Goal: Transaction & Acquisition: Download file/media

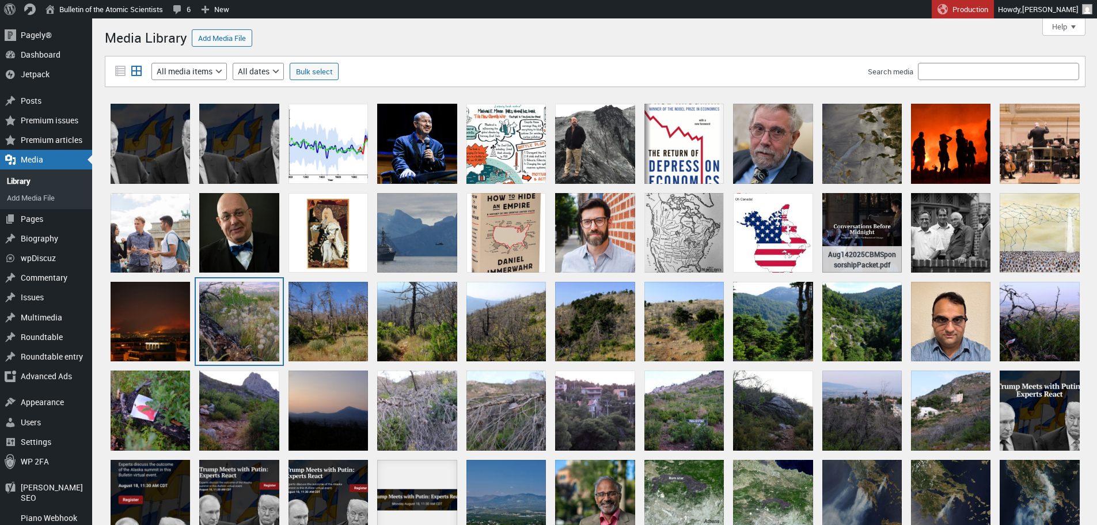
click at [250, 328] on div "DSCF0079" at bounding box center [238, 321] width 79 height 79
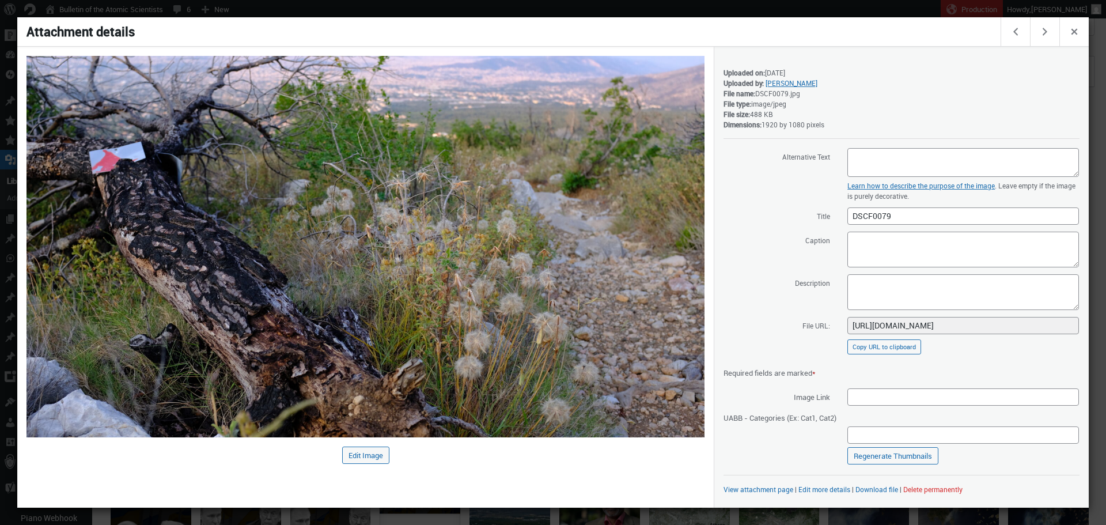
click at [638, 7] on div at bounding box center [553, 262] width 1106 height 525
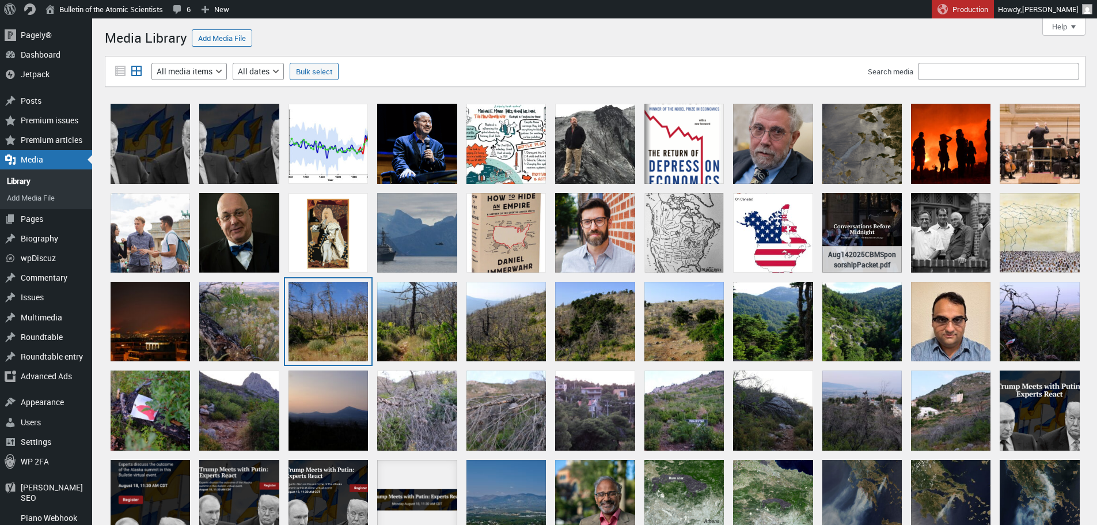
click at [343, 323] on div "DSCF0159" at bounding box center [328, 321] width 79 height 79
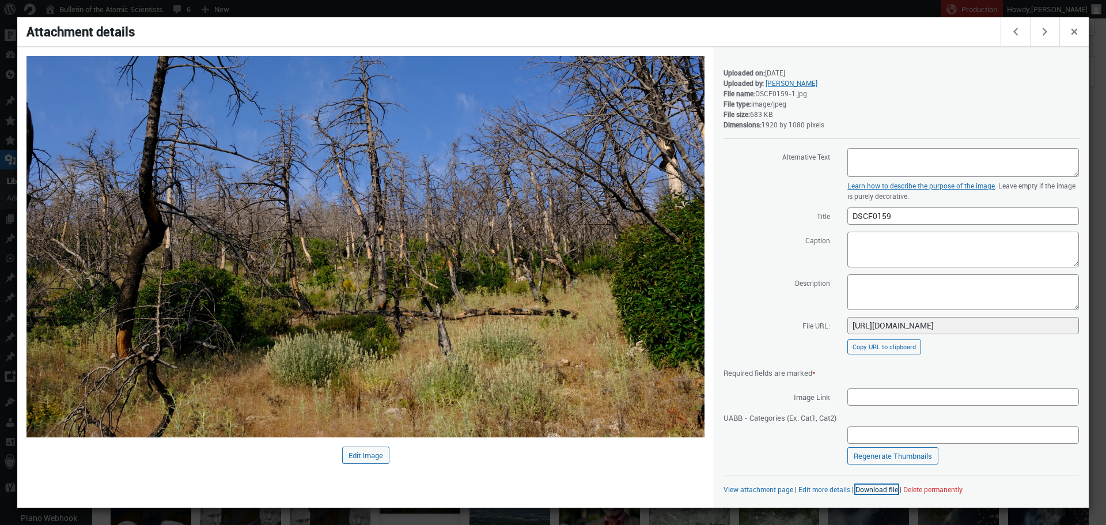
click at [880, 485] on link "Download file" at bounding box center [876, 488] width 43 height 9
click at [612, 14] on div at bounding box center [553, 262] width 1106 height 525
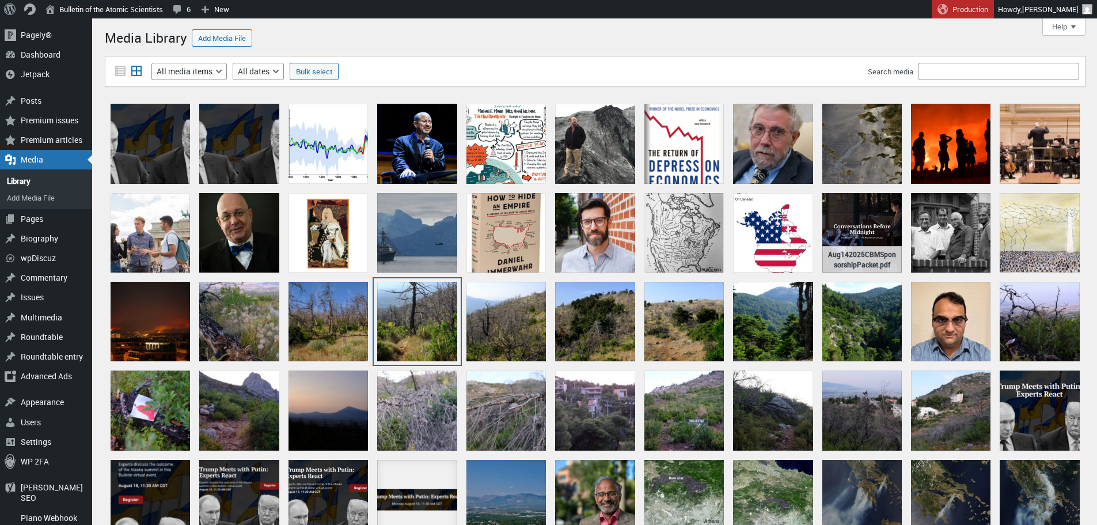
click at [425, 325] on div "DSCF0164" at bounding box center [416, 321] width 79 height 79
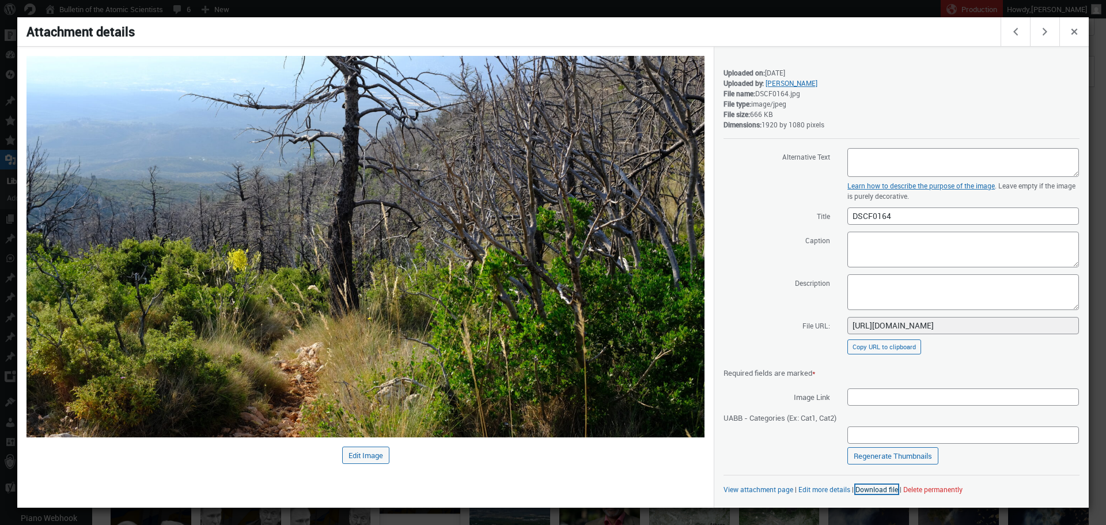
click at [874, 490] on link "Download file" at bounding box center [876, 488] width 43 height 9
click at [525, 10] on div at bounding box center [553, 262] width 1106 height 525
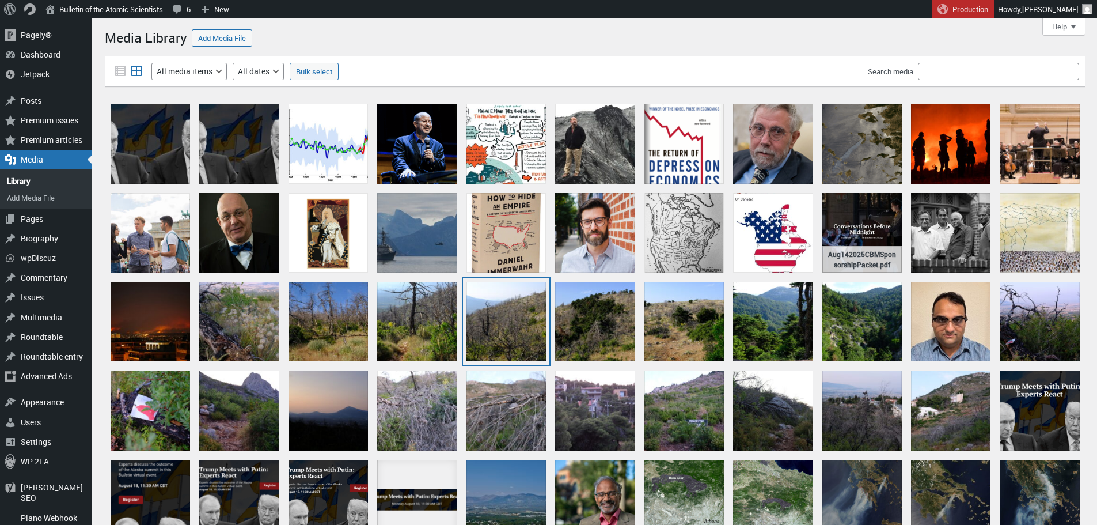
click at [513, 307] on div "DSCF0166" at bounding box center [506, 321] width 79 height 79
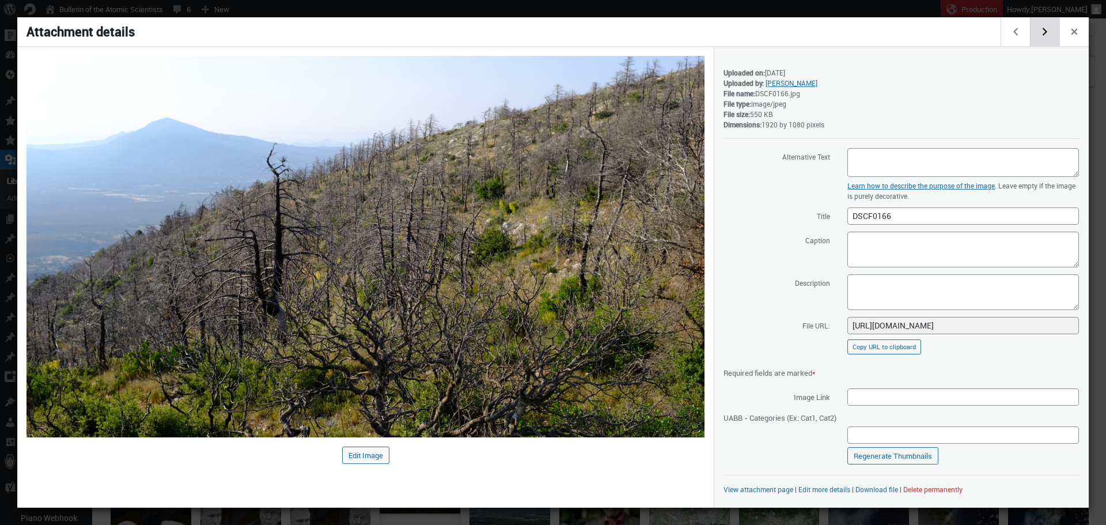
click at [1041, 33] on button "Edit next media item" at bounding box center [1044, 31] width 29 height 29
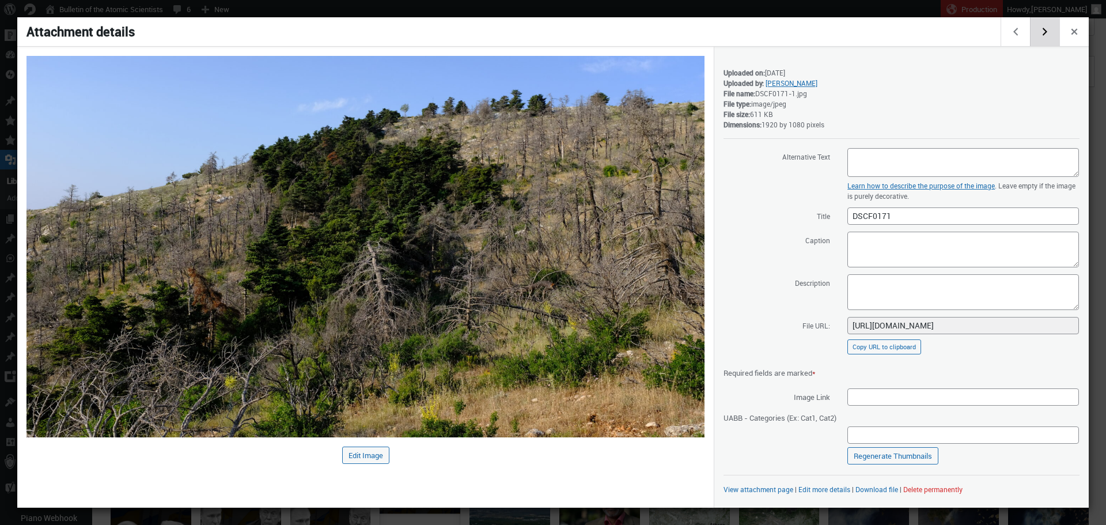
drag, startPoint x: 1041, startPoint y: 33, endPoint x: 839, endPoint y: 103, distance: 214.6
click at [839, 103] on div "Edit previous media item Edit next media item Close dialog Attachment details A…" at bounding box center [552, 262] width 1071 height 490
click at [873, 485] on link "Download file" at bounding box center [876, 488] width 43 height 9
click at [1044, 40] on button "Edit next media item" at bounding box center [1044, 31] width 29 height 29
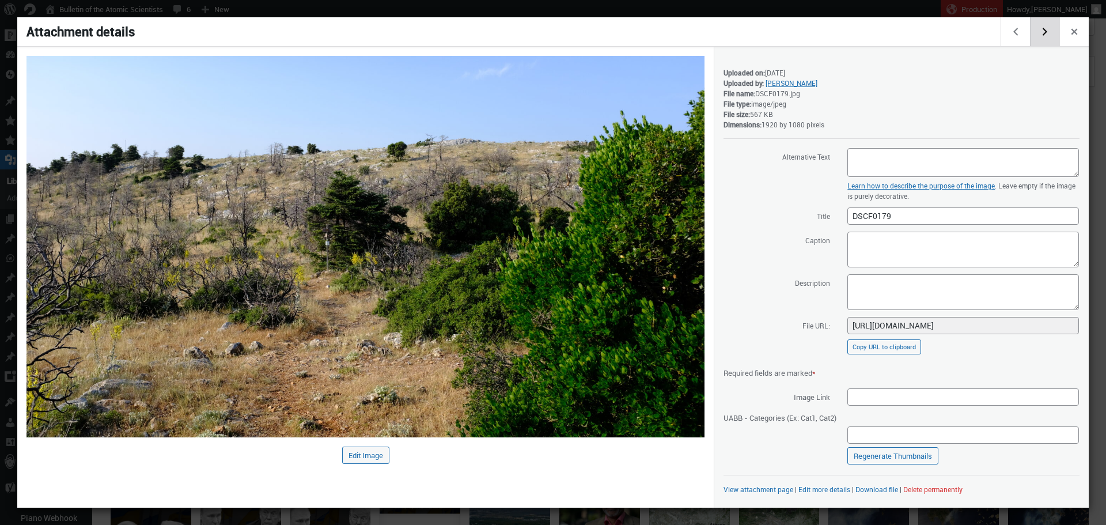
click at [1043, 40] on button "Edit next media item" at bounding box center [1044, 31] width 29 height 29
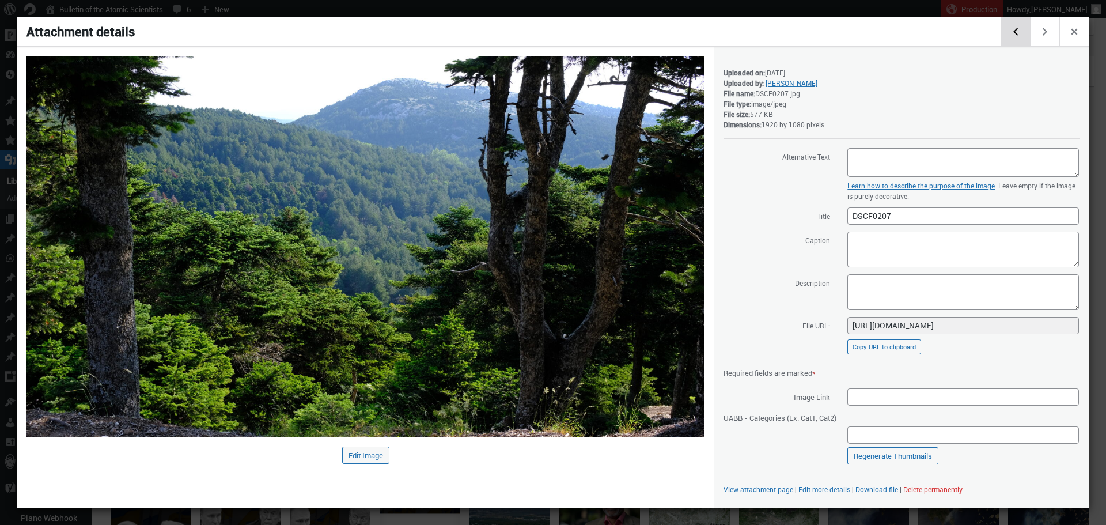
click at [1014, 36] on button "Edit previous media item" at bounding box center [1015, 31] width 29 height 29
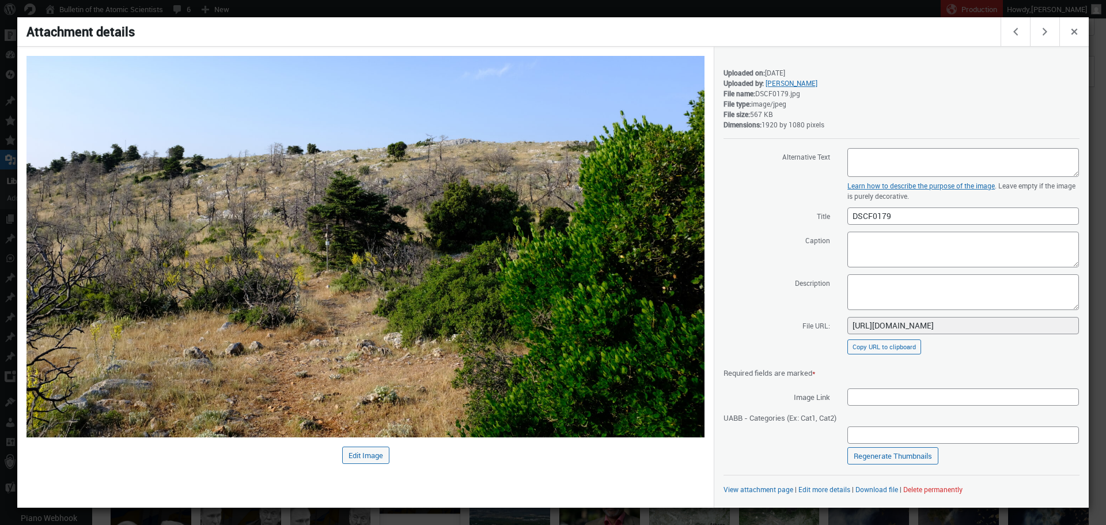
click at [876, 495] on div "Saved. Details Uploaded on: [DATE] Uploaded by: [PERSON_NAME] File name: DSCF01…" at bounding box center [901, 277] width 375 height 461
click at [874, 489] on link "Download file" at bounding box center [876, 488] width 43 height 9
click at [1044, 42] on button "Edit next media item" at bounding box center [1044, 31] width 29 height 29
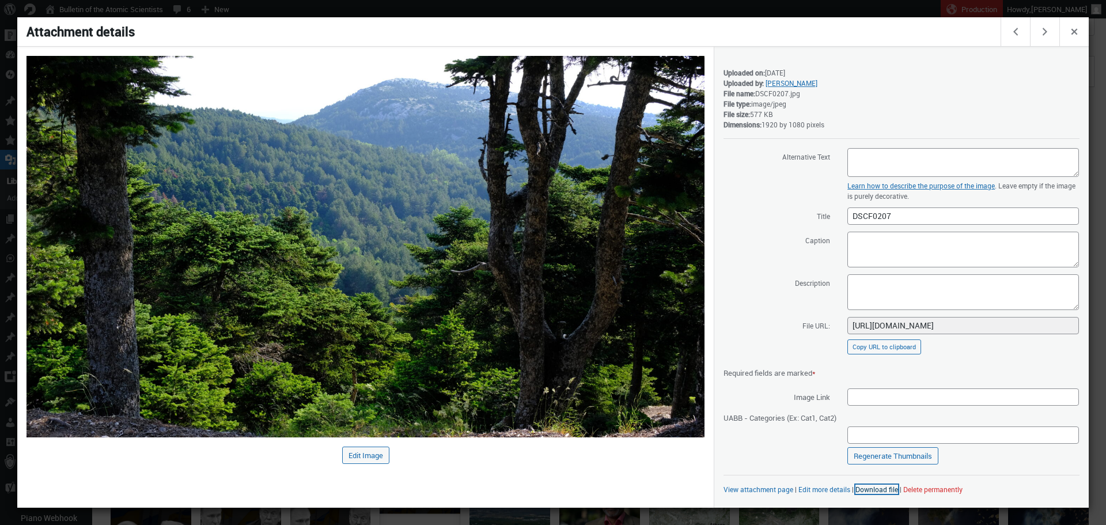
click at [867, 490] on link "Download file" at bounding box center [876, 488] width 43 height 9
click at [1040, 35] on button "Edit next media item" at bounding box center [1044, 31] width 29 height 29
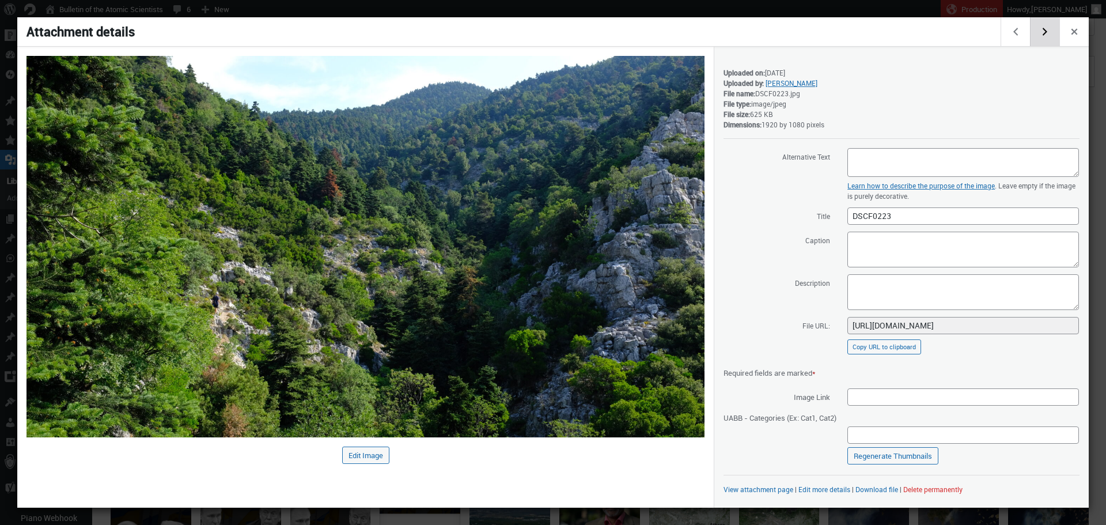
click at [1040, 35] on button "Edit next media item" at bounding box center [1044, 31] width 29 height 29
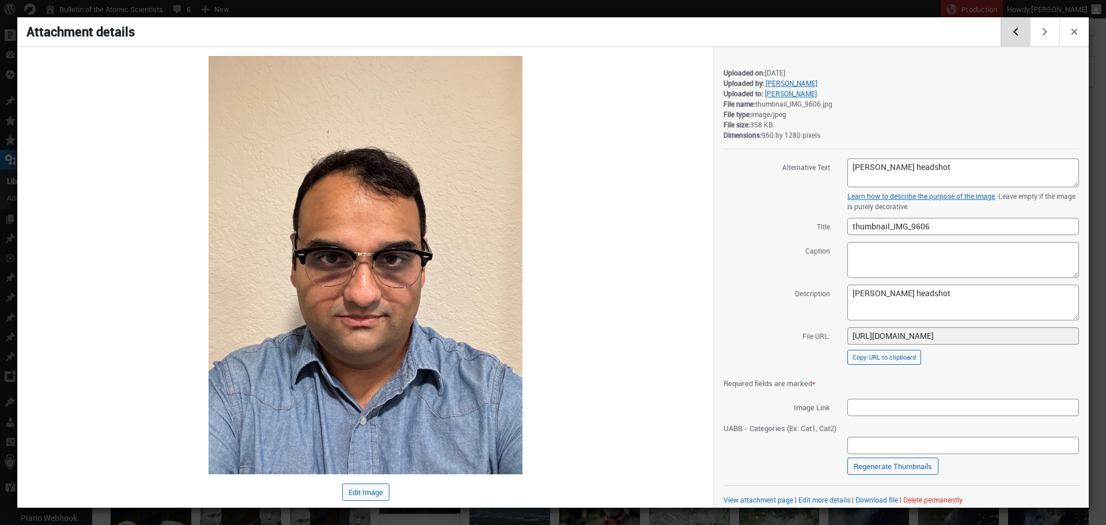
click at [1008, 35] on button "Edit previous media item" at bounding box center [1015, 31] width 29 height 29
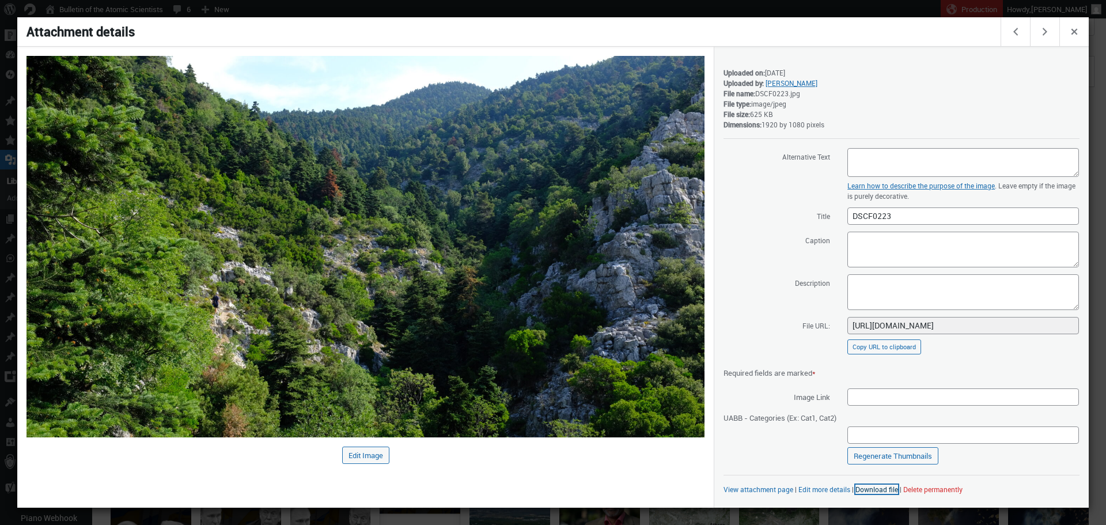
click at [889, 490] on link "Download file" at bounding box center [876, 488] width 43 height 9
click at [876, 9] on div at bounding box center [553, 262] width 1106 height 525
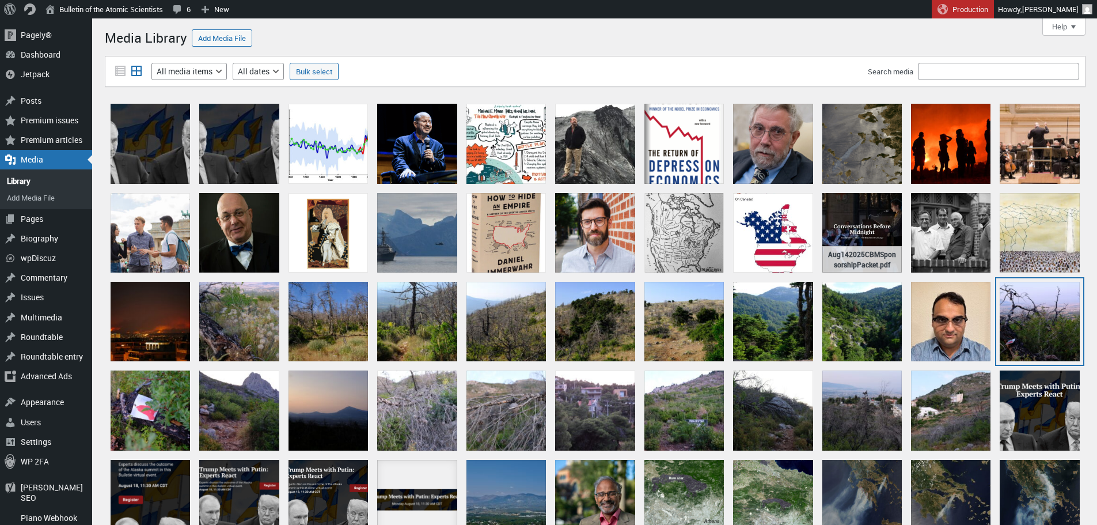
click at [1058, 333] on div "DSCF0066" at bounding box center [1039, 321] width 79 height 79
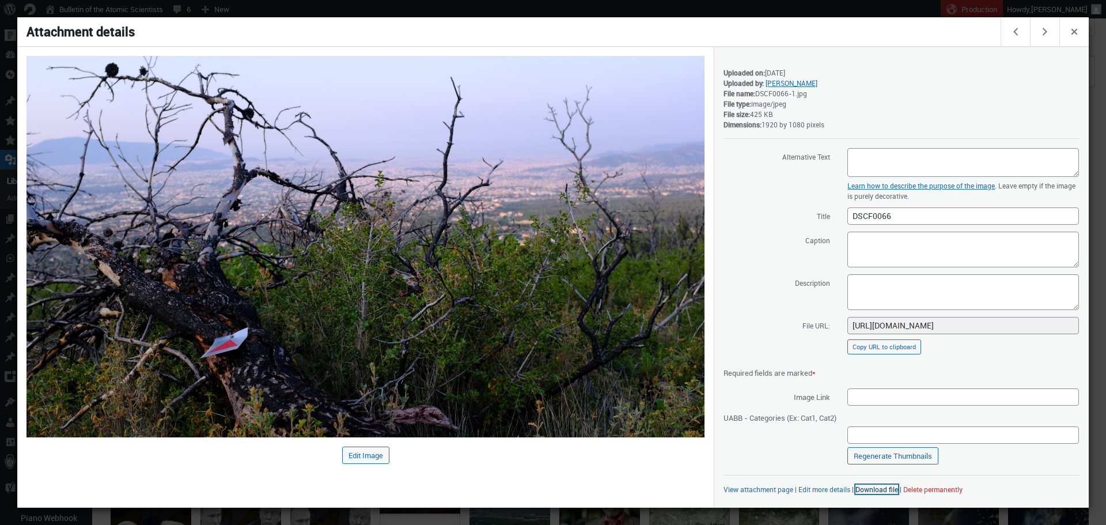
click at [869, 491] on link "Download file" at bounding box center [876, 488] width 43 height 9
click at [710, 9] on div at bounding box center [553, 262] width 1106 height 525
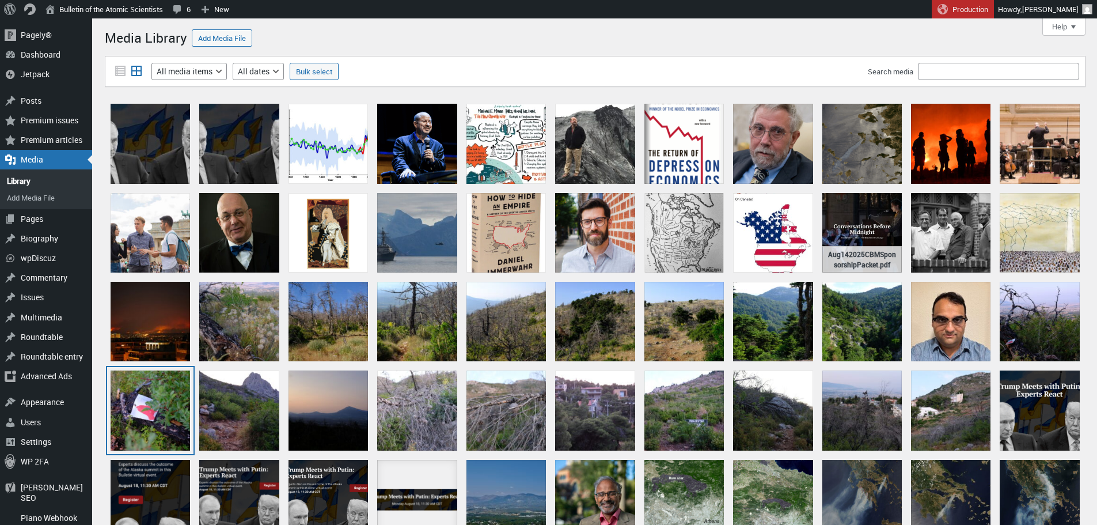
click at [161, 427] on div "DSCF0051" at bounding box center [150, 409] width 79 height 79
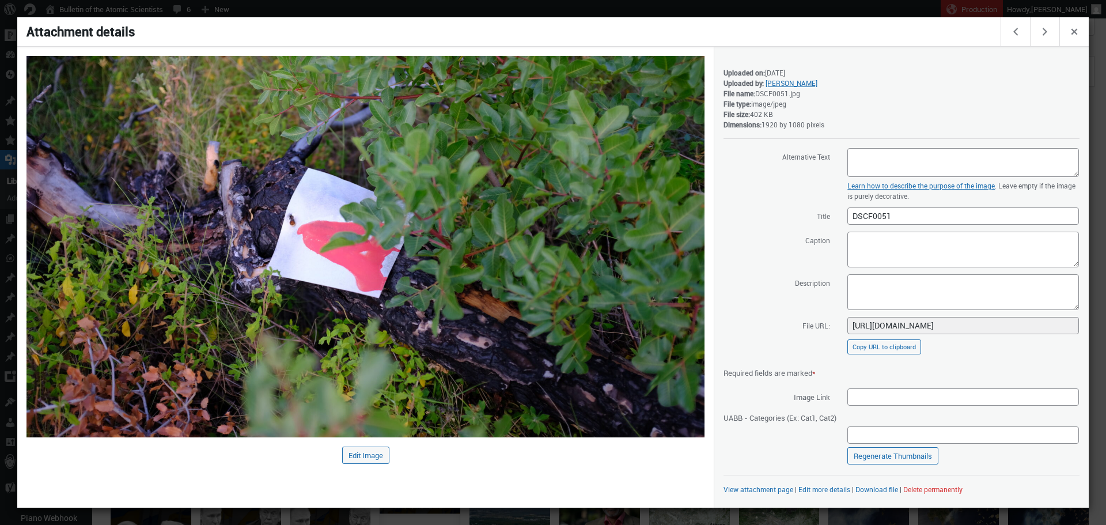
click at [594, 11] on div at bounding box center [553, 262] width 1106 height 525
